Goal: Transaction & Acquisition: Register for event/course

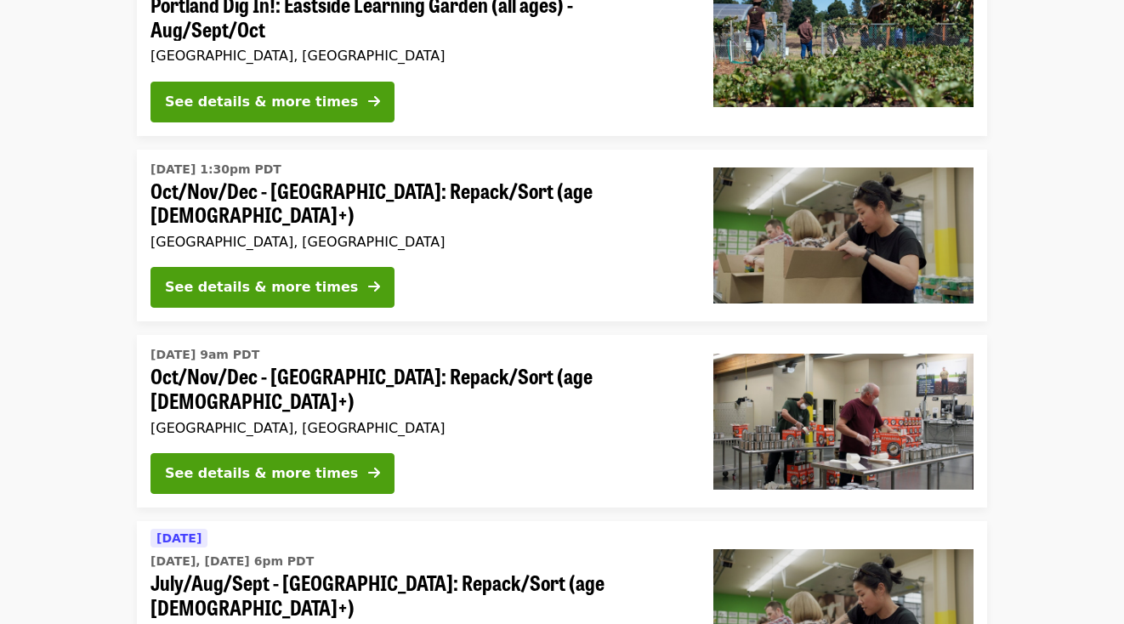
scroll to position [257, 0]
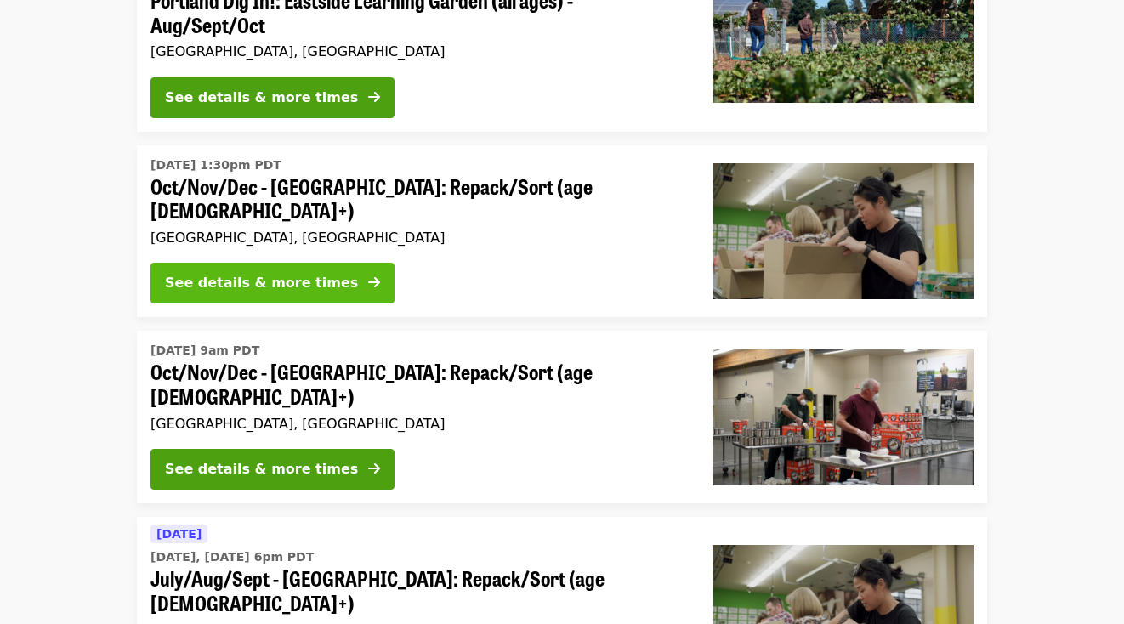
click at [318, 273] on div "See details & more times" at bounding box center [261, 283] width 193 height 20
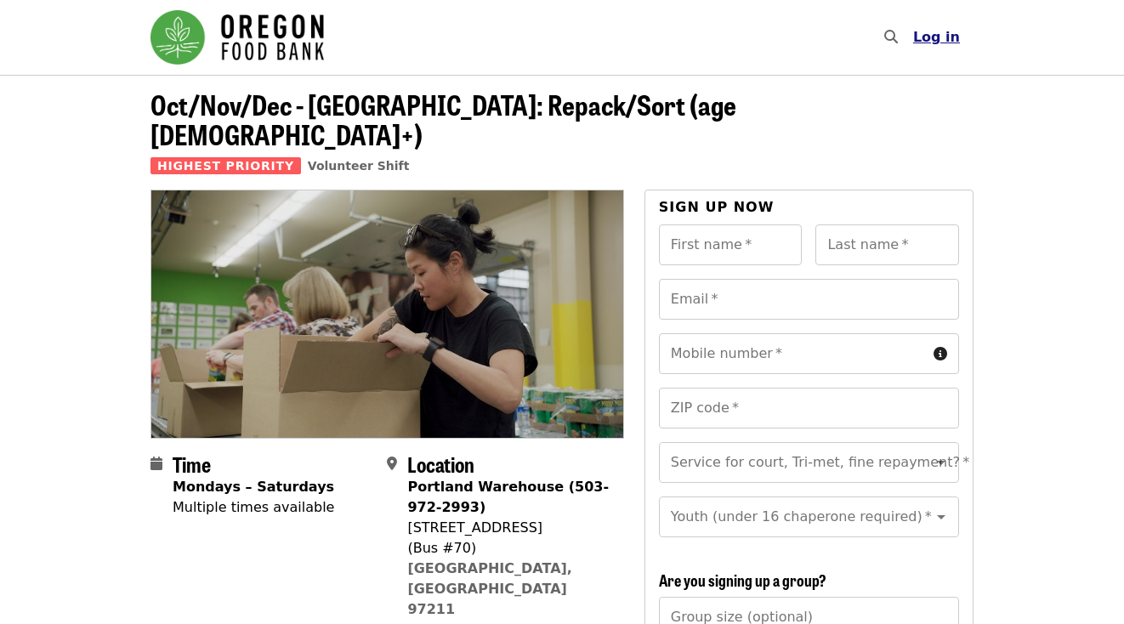
click at [942, 40] on span "Log in" at bounding box center [937, 37] width 47 height 16
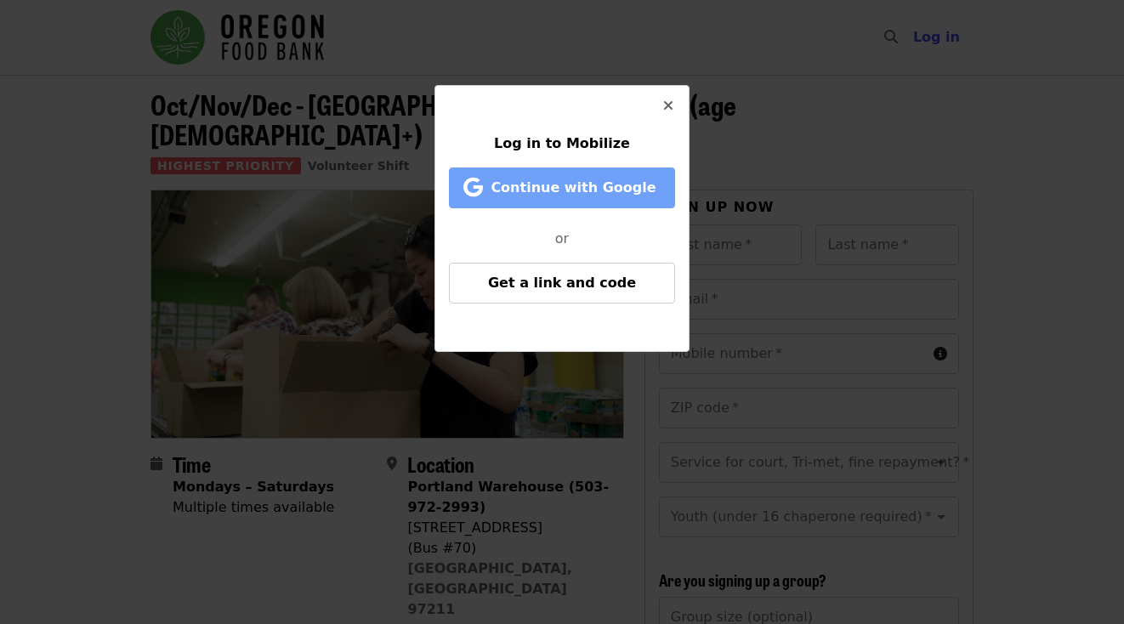
click at [643, 188] on span "Continue with Google" at bounding box center [565, 188] width 191 height 20
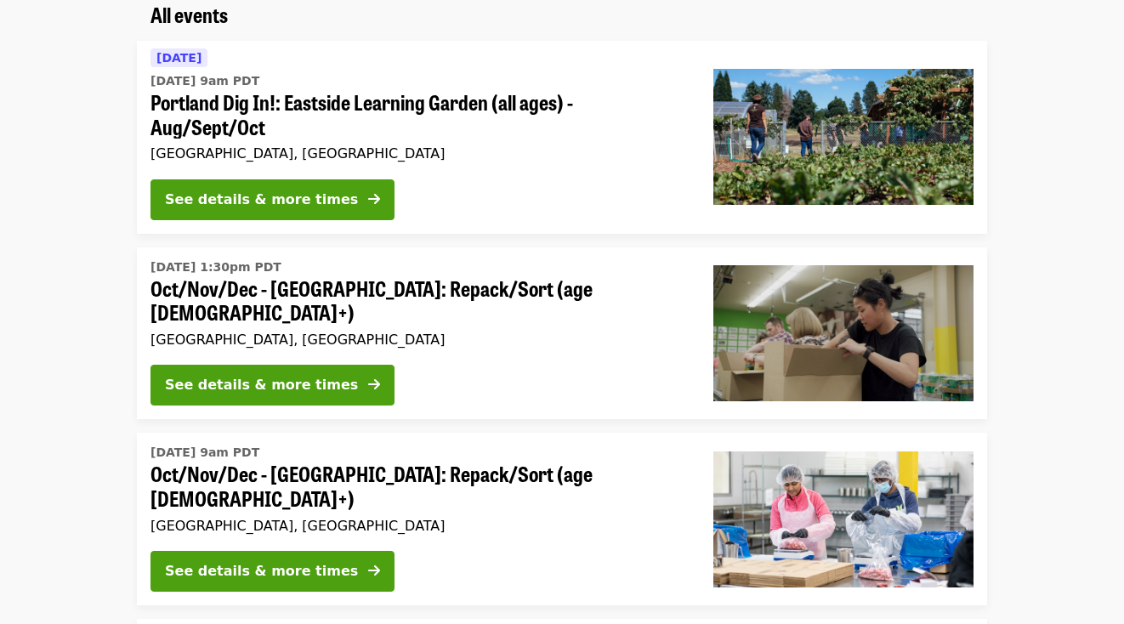
scroll to position [162, 0]
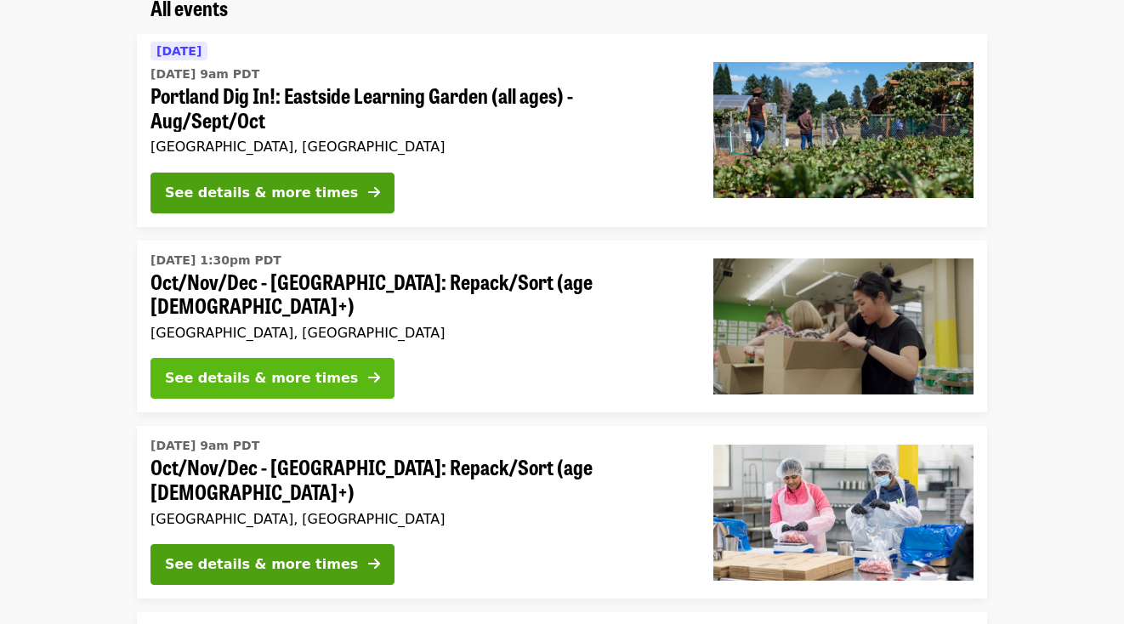
click at [315, 368] on div "See details & more times" at bounding box center [261, 378] width 193 height 20
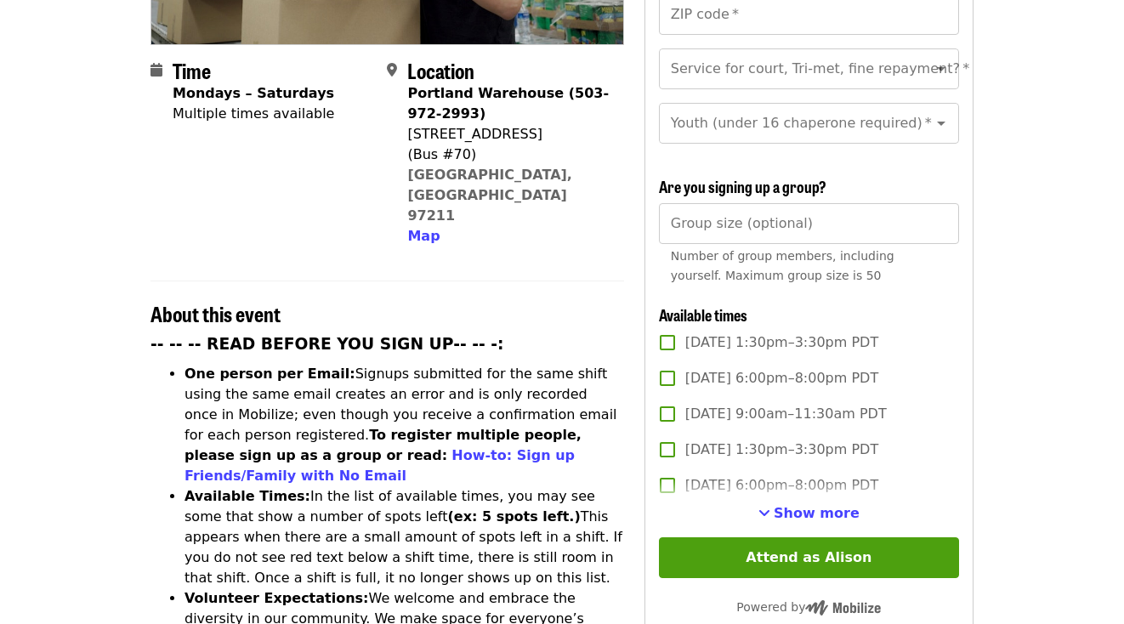
scroll to position [421, 0]
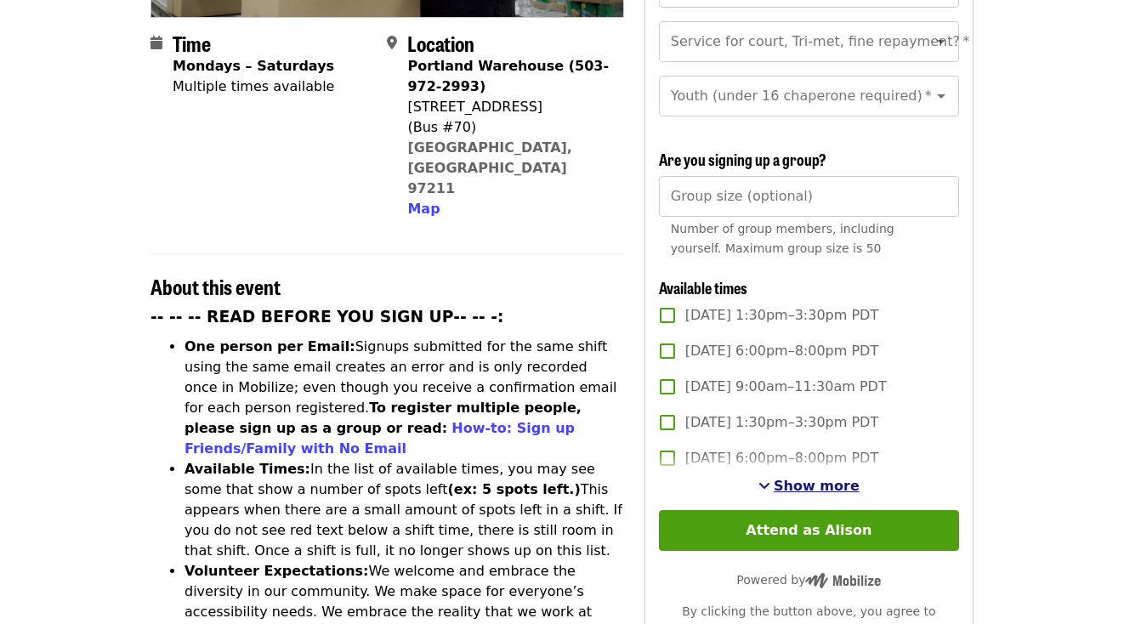
click at [794, 478] on span "Show more" at bounding box center [817, 486] width 86 height 16
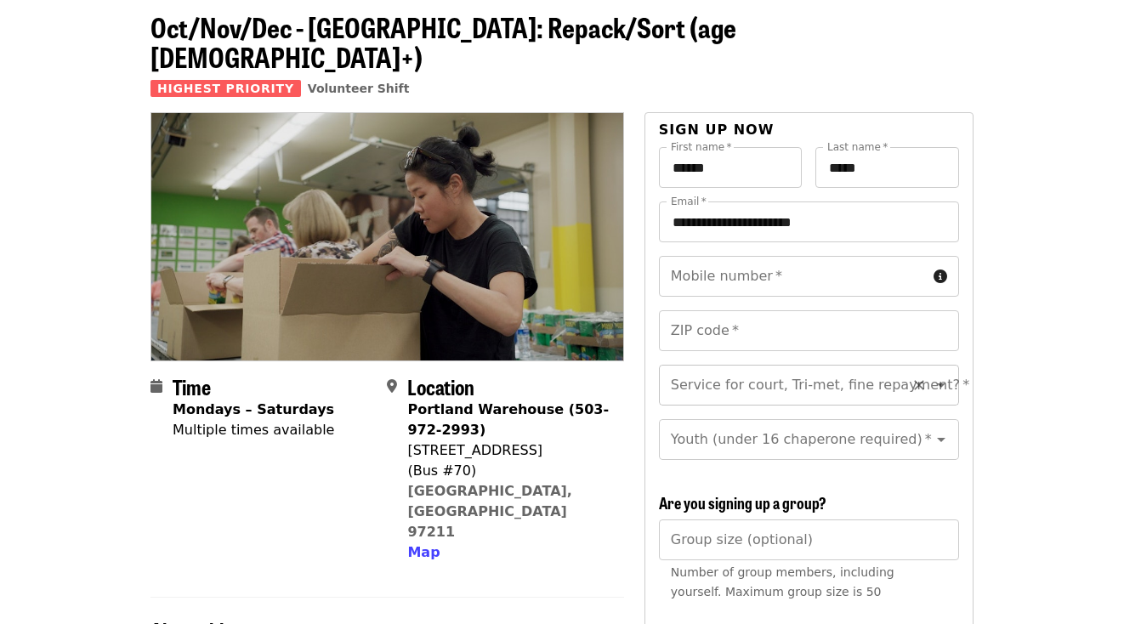
scroll to position [121, 0]
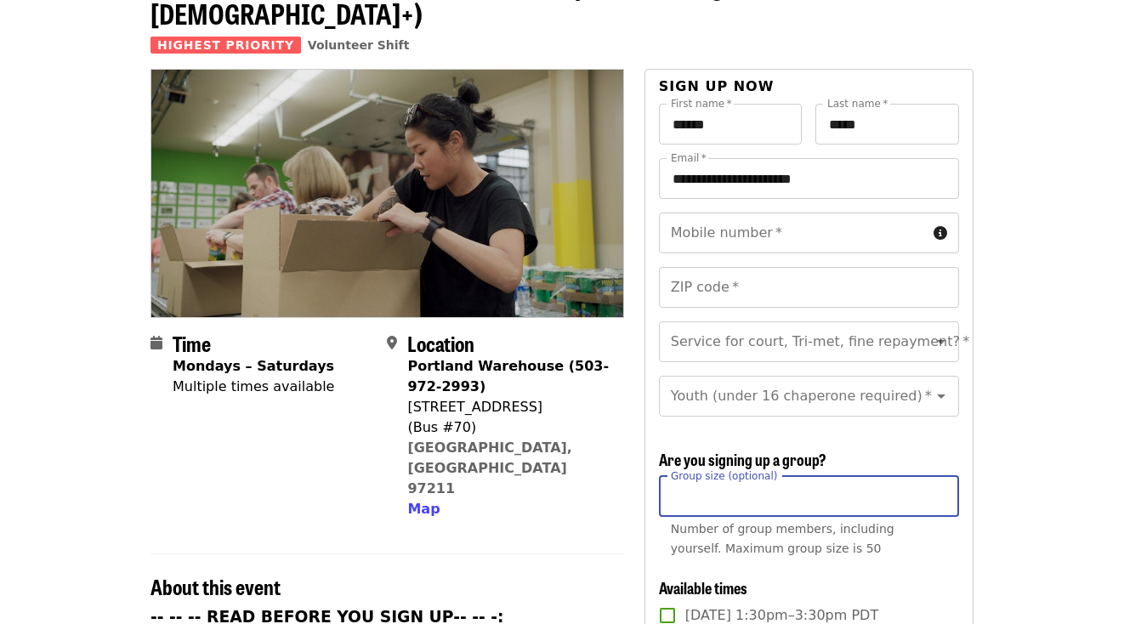
click at [938, 476] on input "*" at bounding box center [809, 496] width 300 height 41
click at [942, 476] on input "*" at bounding box center [809, 496] width 300 height 41
click at [939, 476] on input "*" at bounding box center [809, 496] width 300 height 41
type input "*"
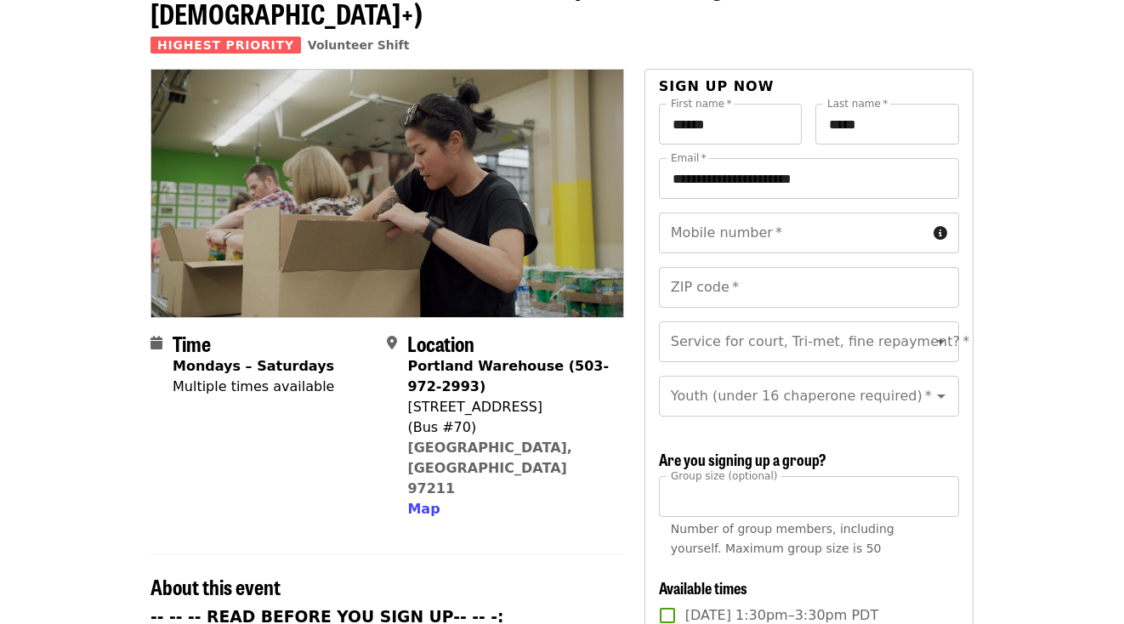
click at [824, 579] on div "Available times" at bounding box center [799, 588] width 280 height 19
click at [948, 386] on icon "Open" at bounding box center [941, 396] width 20 height 20
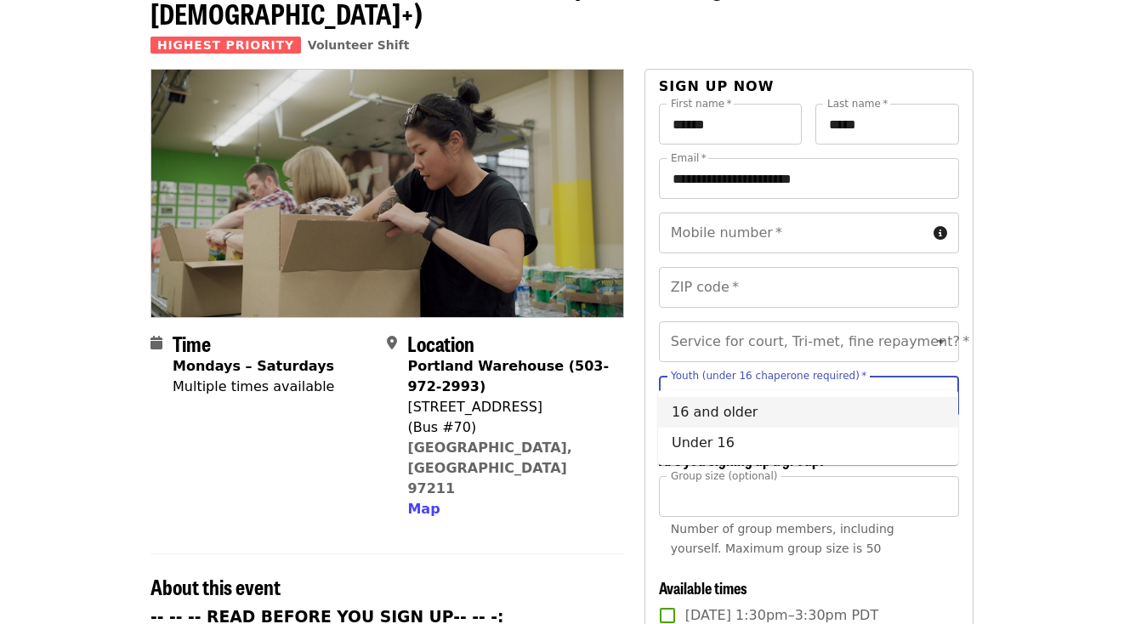
click at [788, 411] on li "16 and older" at bounding box center [808, 412] width 300 height 31
type input "**********"
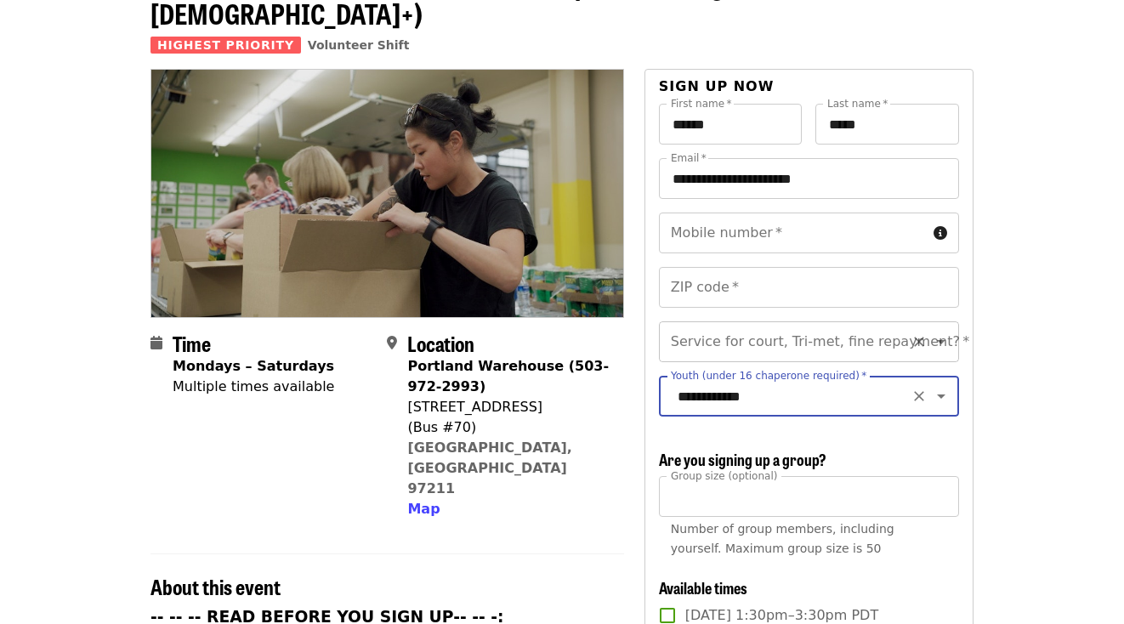
click at [946, 332] on icon "Open" at bounding box center [941, 342] width 20 height 20
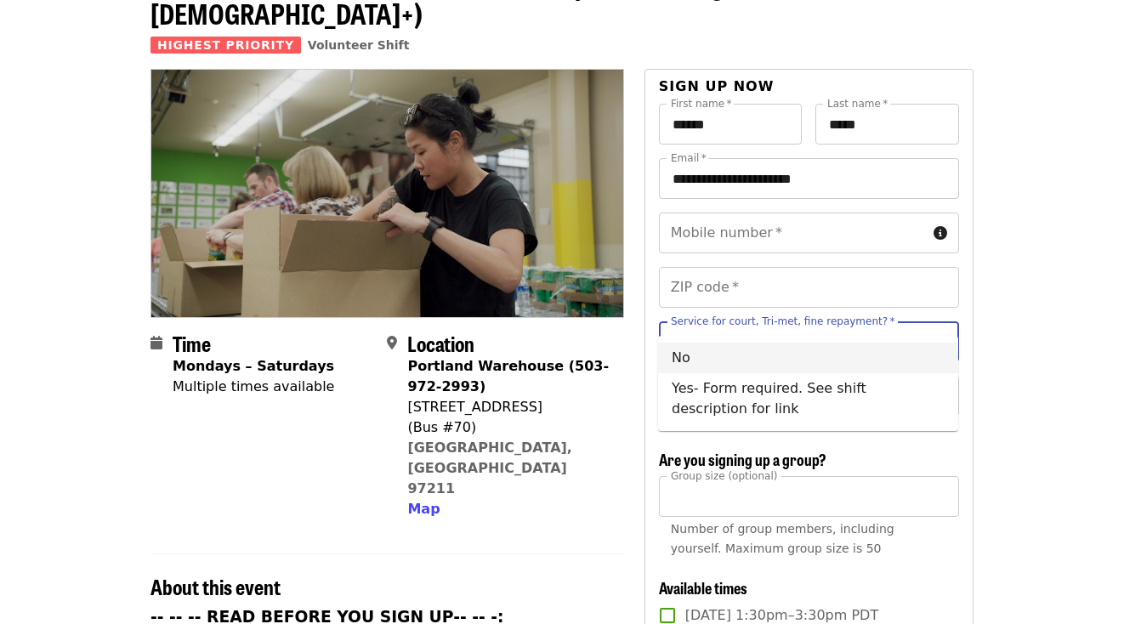
click at [828, 355] on li "No" at bounding box center [808, 358] width 300 height 31
type input "**"
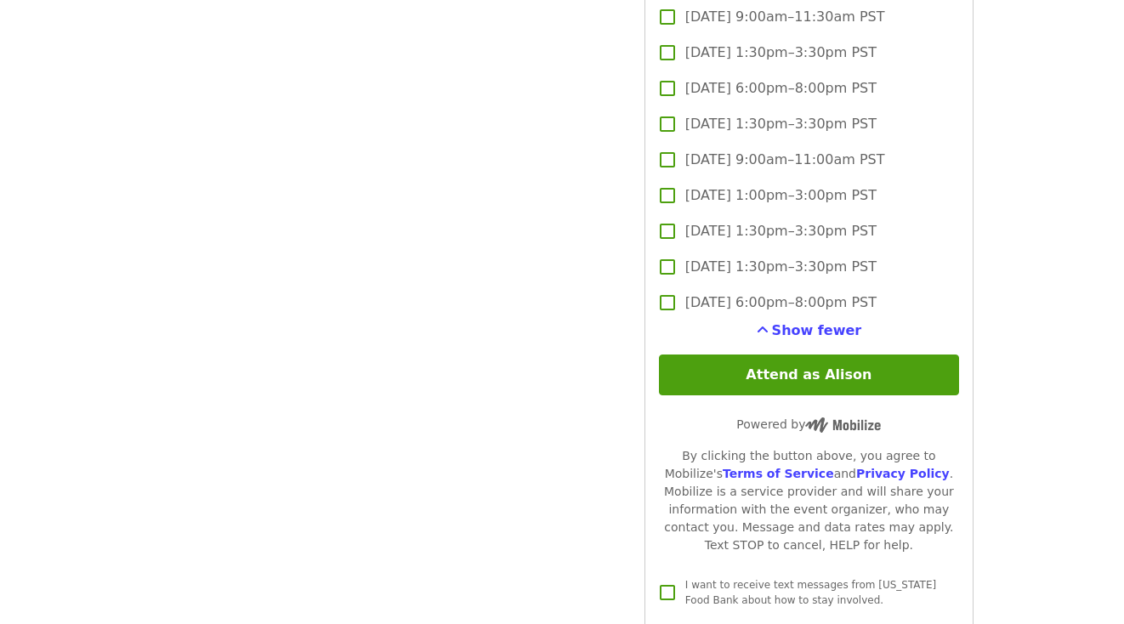
scroll to position [4779, 0]
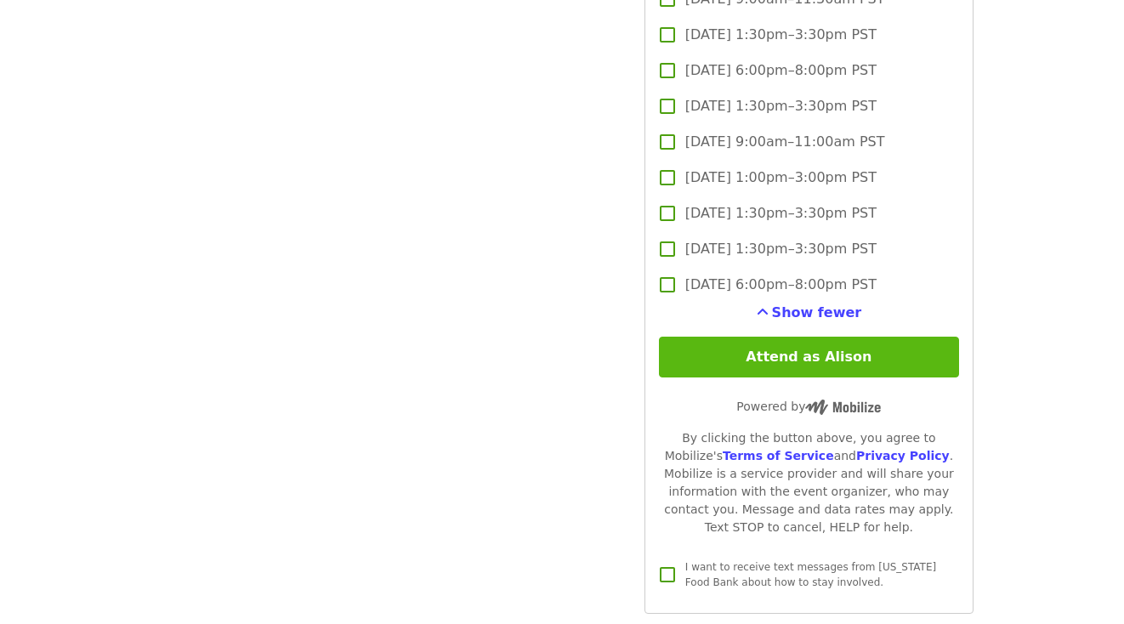
click at [914, 337] on button "Attend as Alison" at bounding box center [809, 357] width 300 height 41
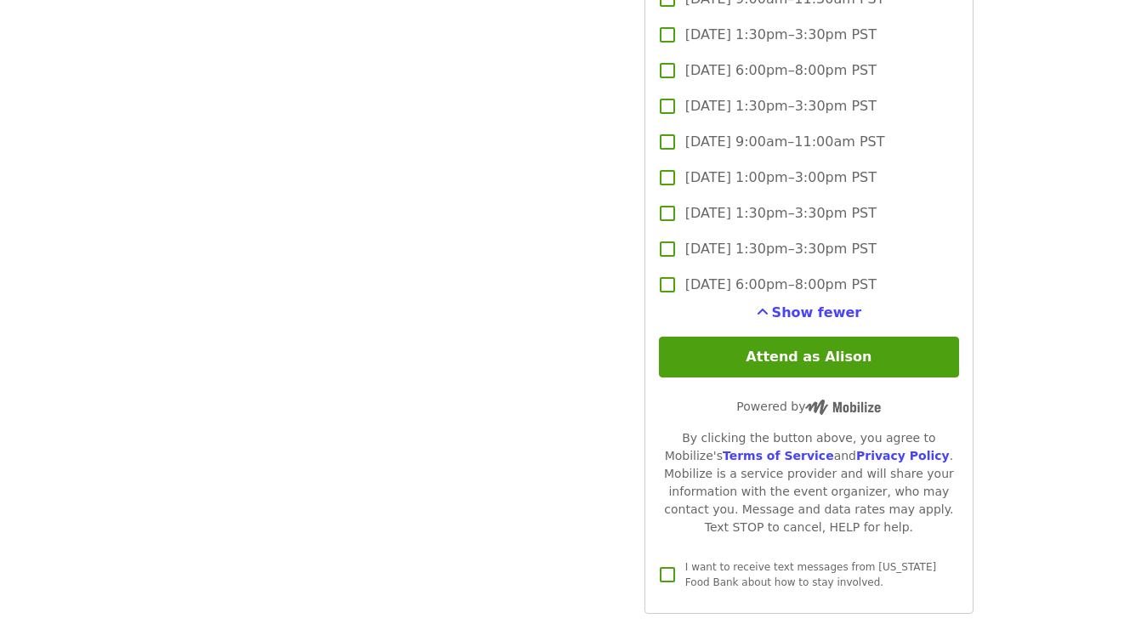
scroll to position [12, 0]
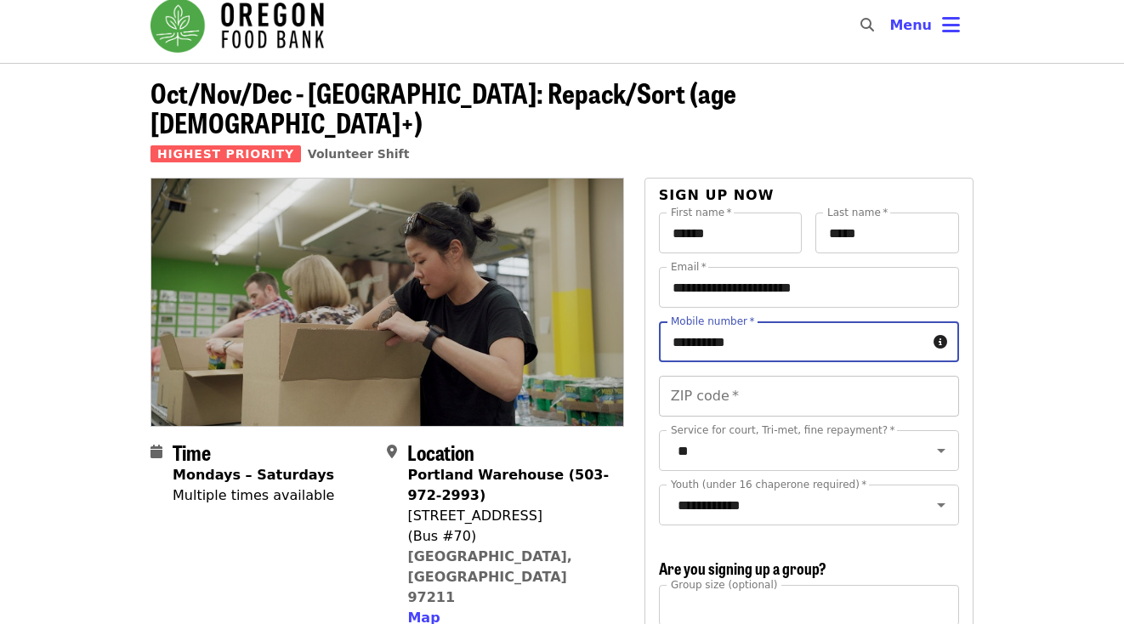
type input "**********"
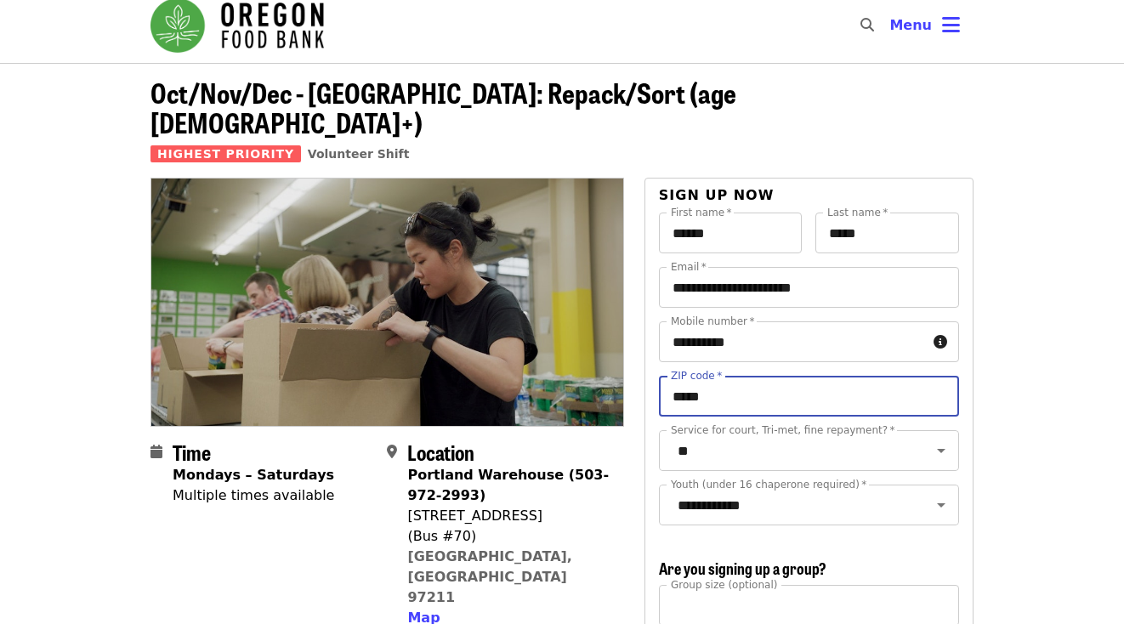
type input "*****"
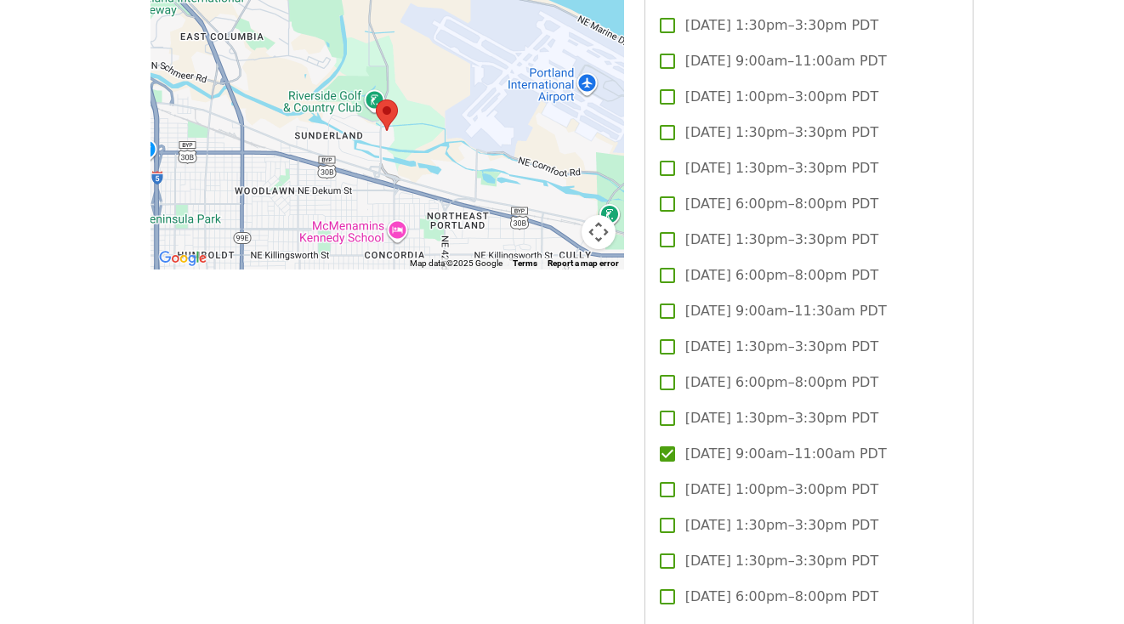
scroll to position [1575, 0]
